Goal: Information Seeking & Learning: Learn about a topic

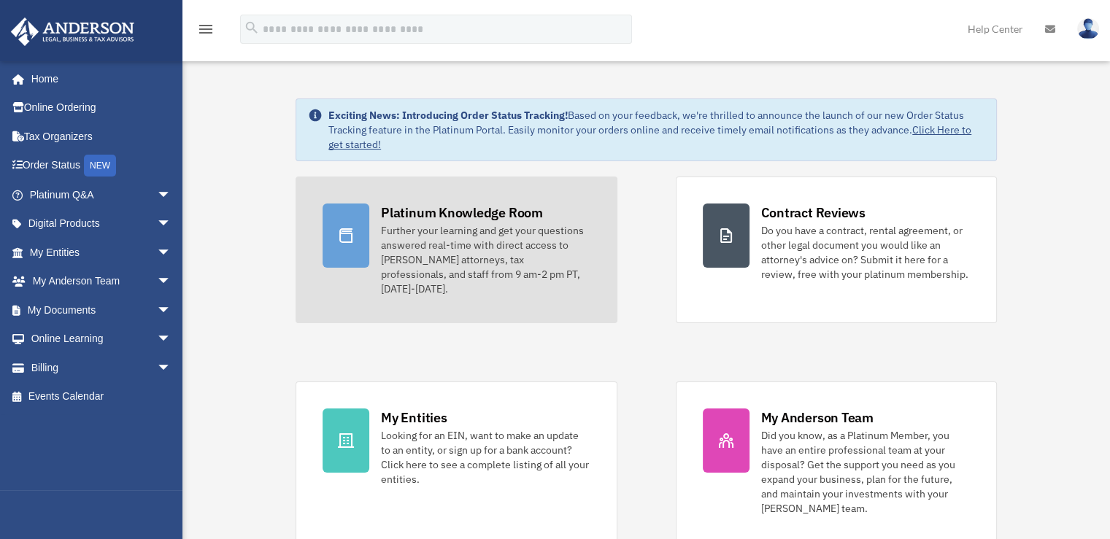
click at [433, 225] on div "Further your learning and get your questions answered real-time with direct acc…" at bounding box center [485, 259] width 209 height 73
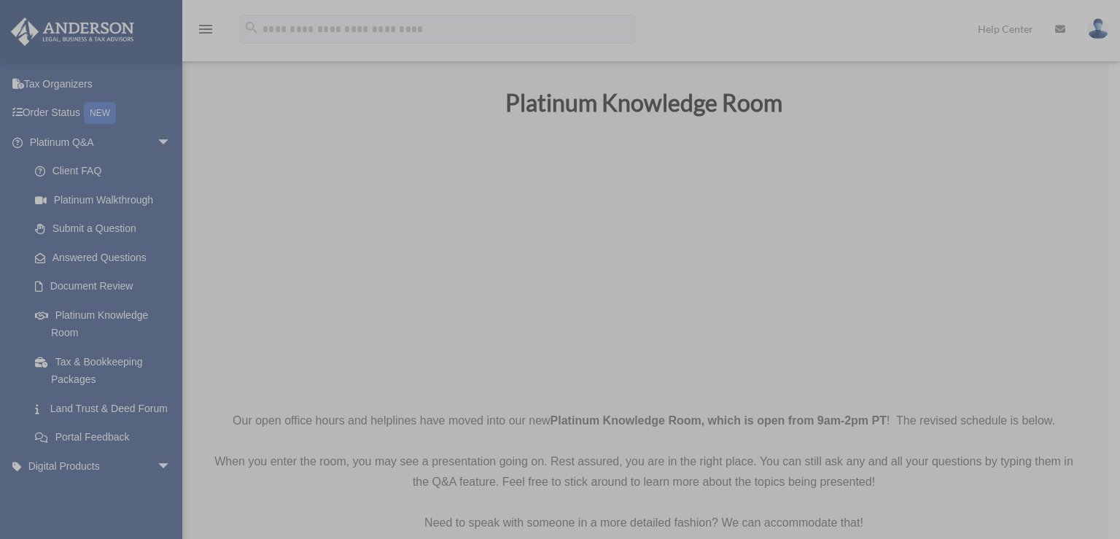
scroll to position [219, 0]
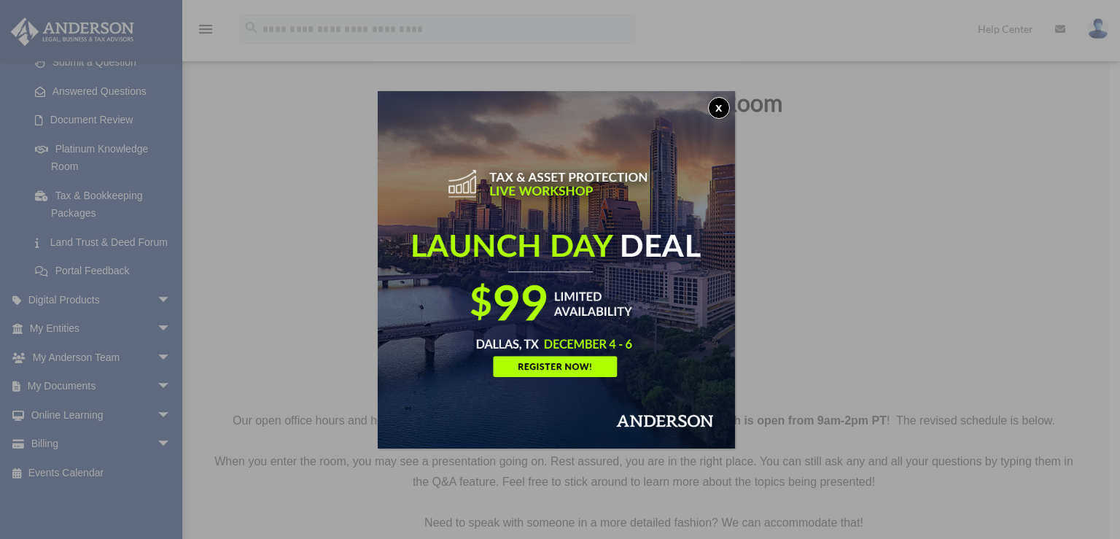
click at [566, 222] on img at bounding box center [556, 269] width 357 height 357
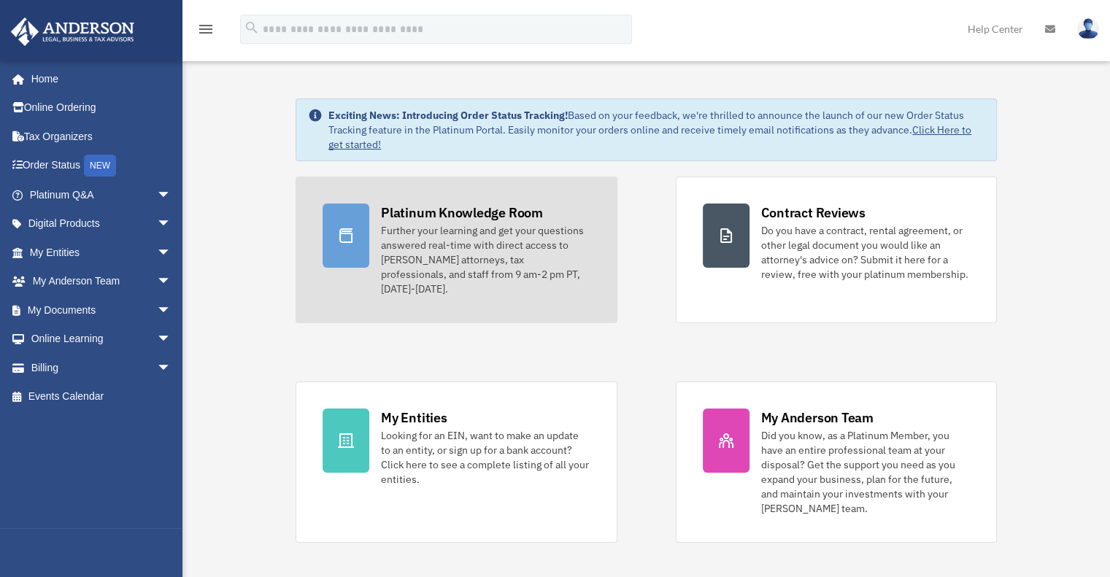
click at [445, 245] on div "Further your learning and get your questions answered real-time with direct acc…" at bounding box center [485, 259] width 209 height 73
click at [356, 240] on div at bounding box center [345, 236] width 47 height 64
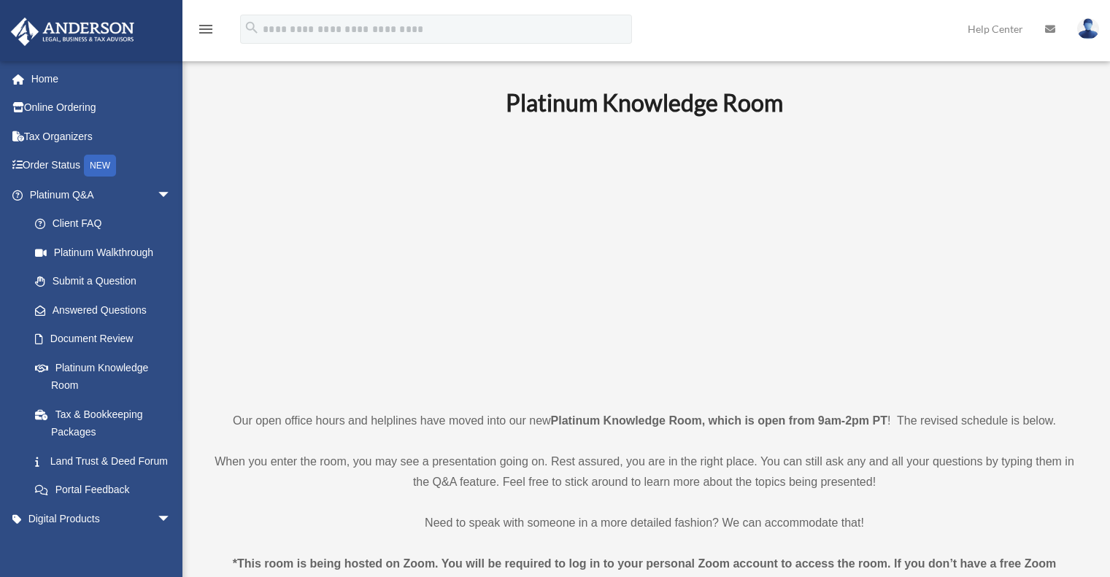
click at [417, 209] on p at bounding box center [644, 263] width 872 height 253
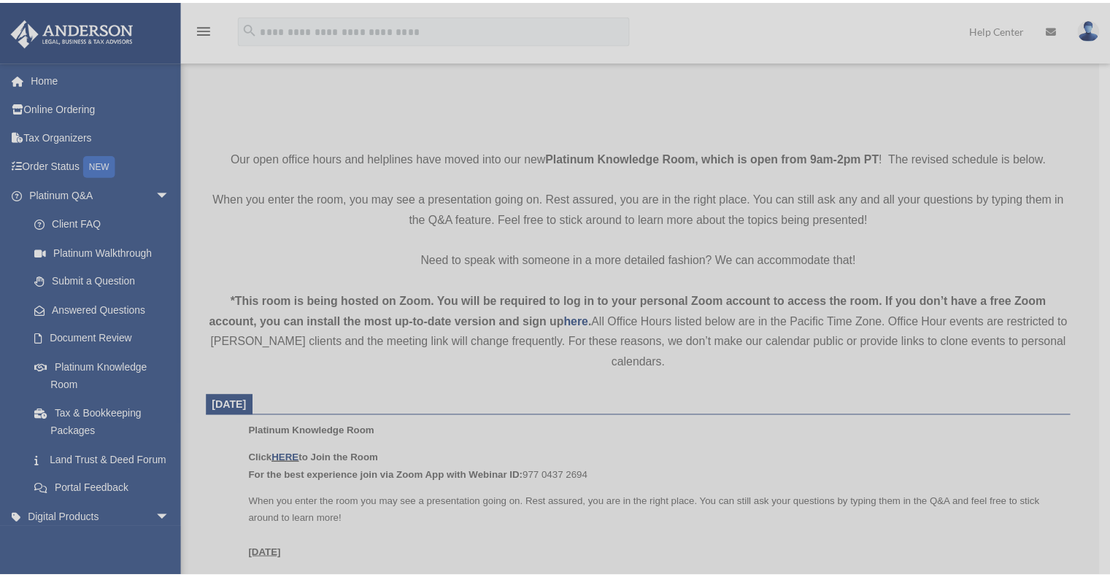
scroll to position [292, 0]
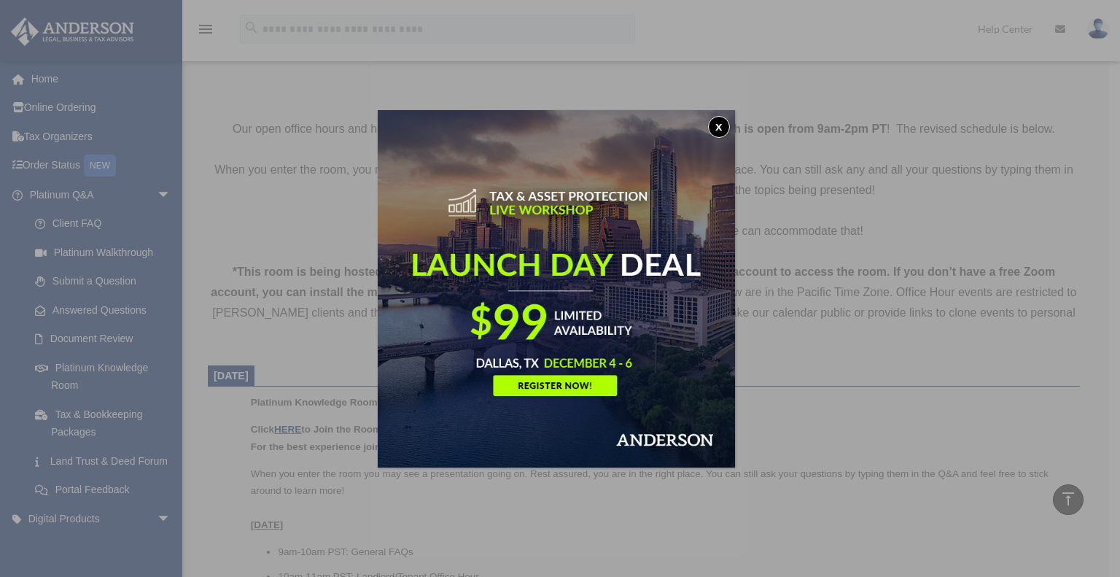
click at [271, 373] on div "x" at bounding box center [560, 288] width 1120 height 577
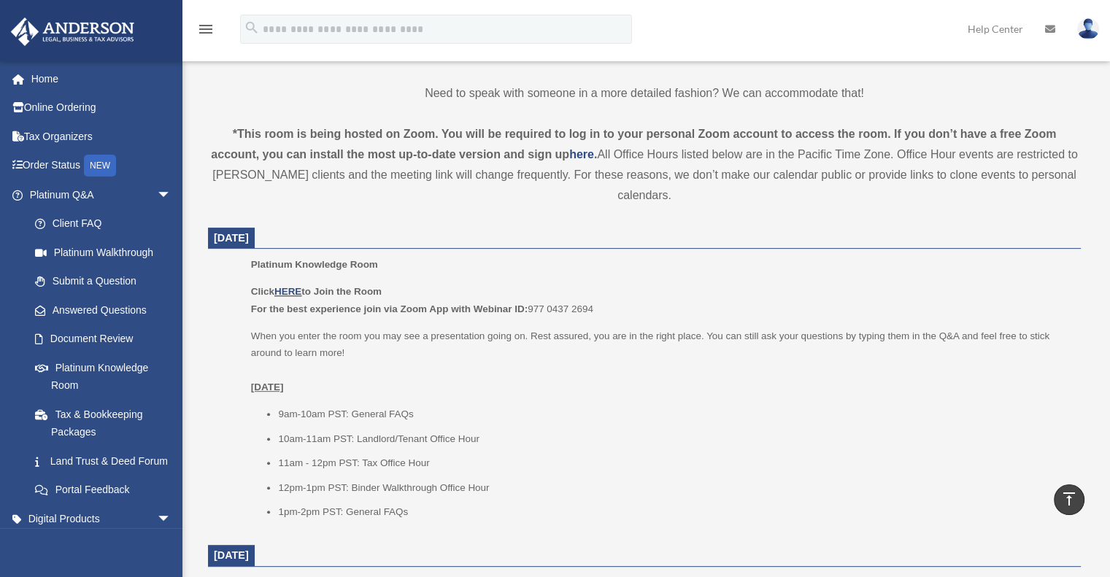
scroll to position [438, 0]
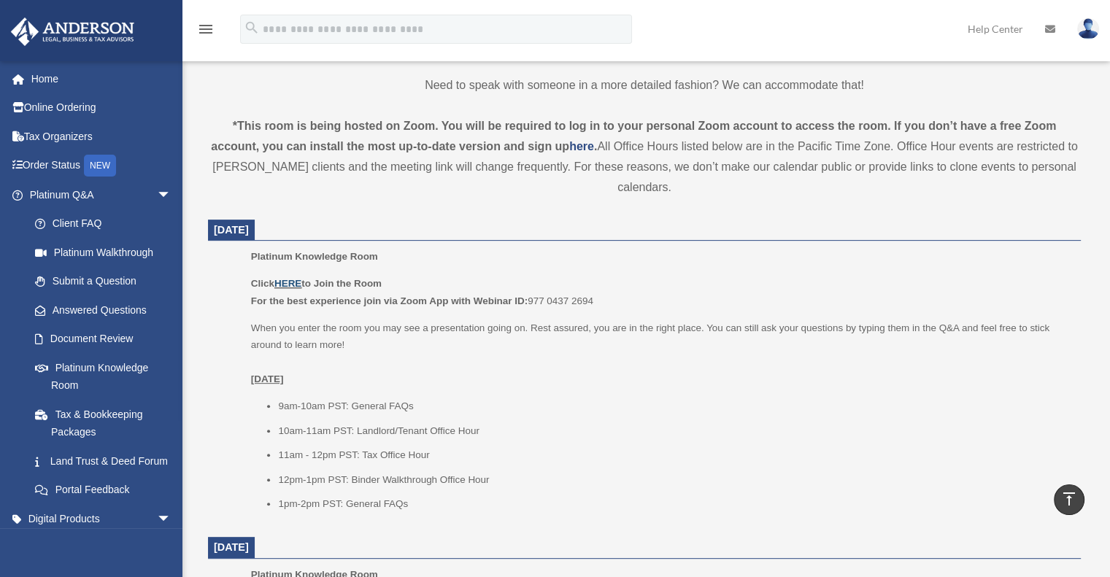
click at [290, 279] on link "HERE" at bounding box center [287, 283] width 27 height 11
